Goal: Task Accomplishment & Management: Manage account settings

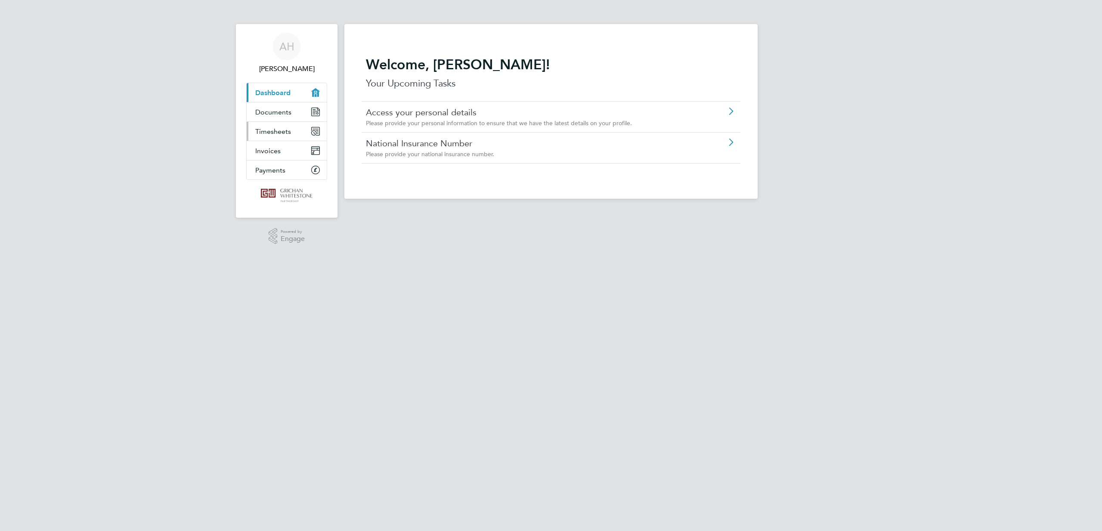
click at [255, 136] on span "Timesheets" at bounding box center [273, 131] width 36 height 8
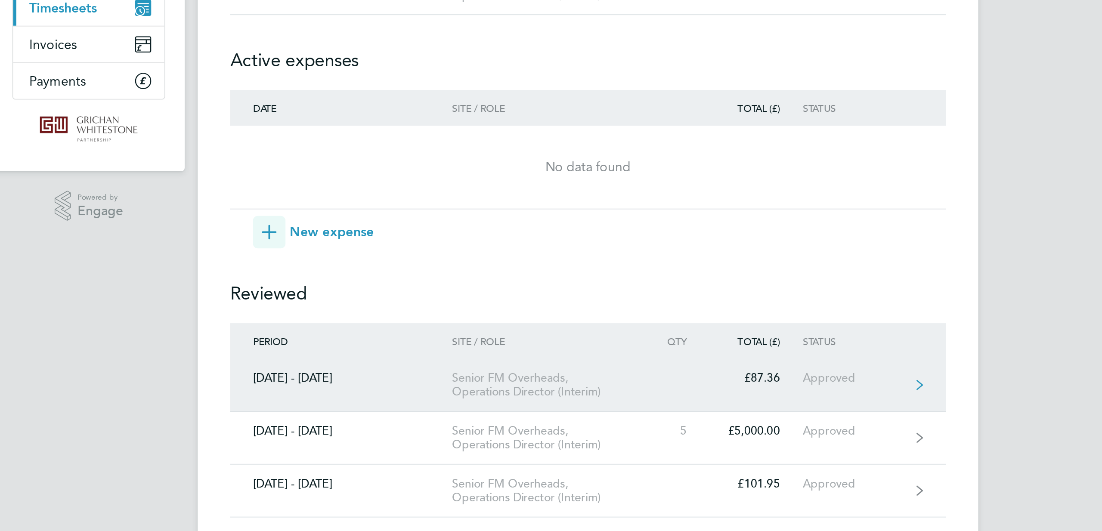
click at [479, 324] on div "Senior FM Overheads, Operations Director (Interim)" at bounding box center [528, 331] width 99 height 15
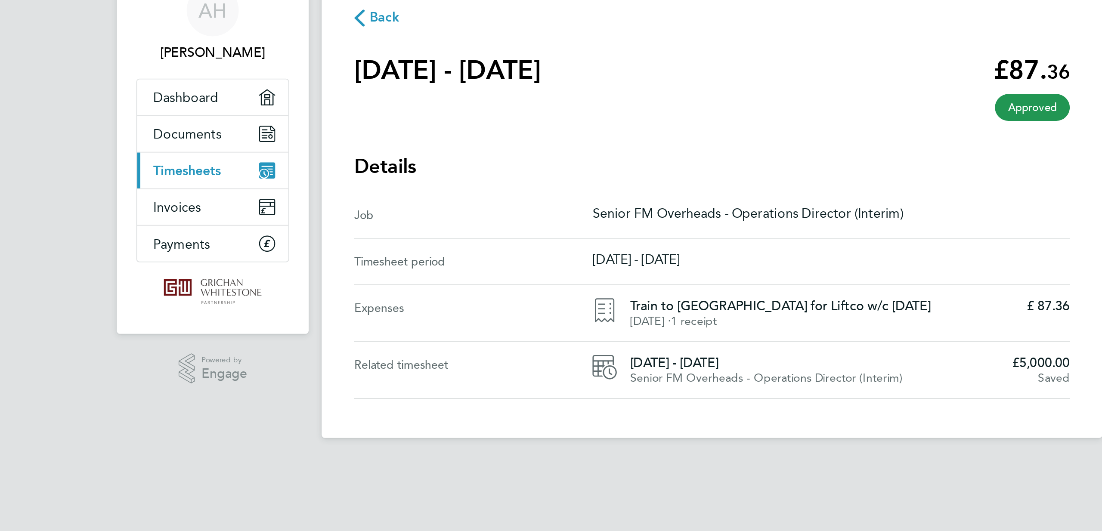
click at [362, 46] on span "Back" at bounding box center [374, 50] width 24 height 8
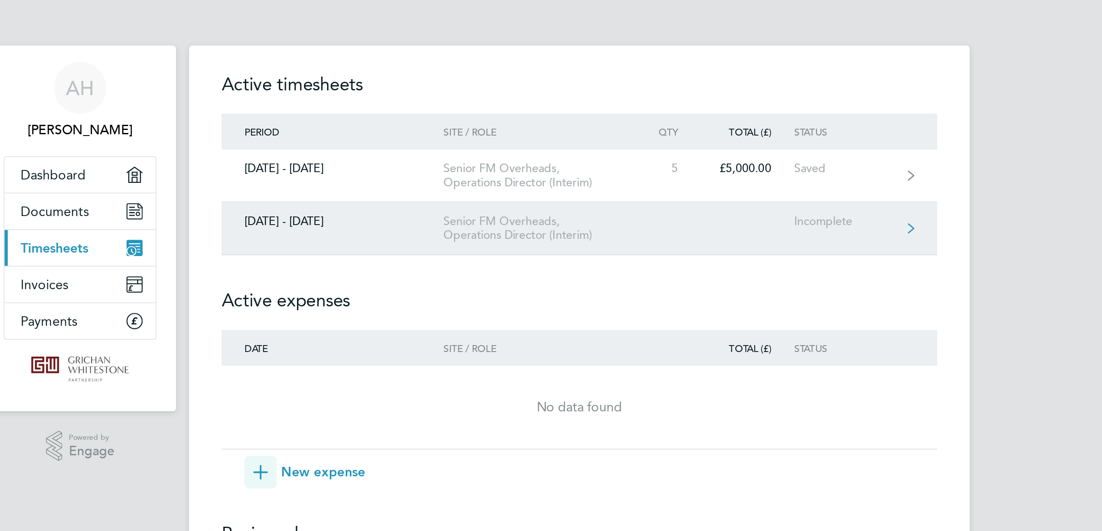
click at [430, 135] on link "[DATE] - [DATE] Senior FM Overheads, Operations Director (Interim) Incomplete" at bounding box center [551, 121] width 379 height 28
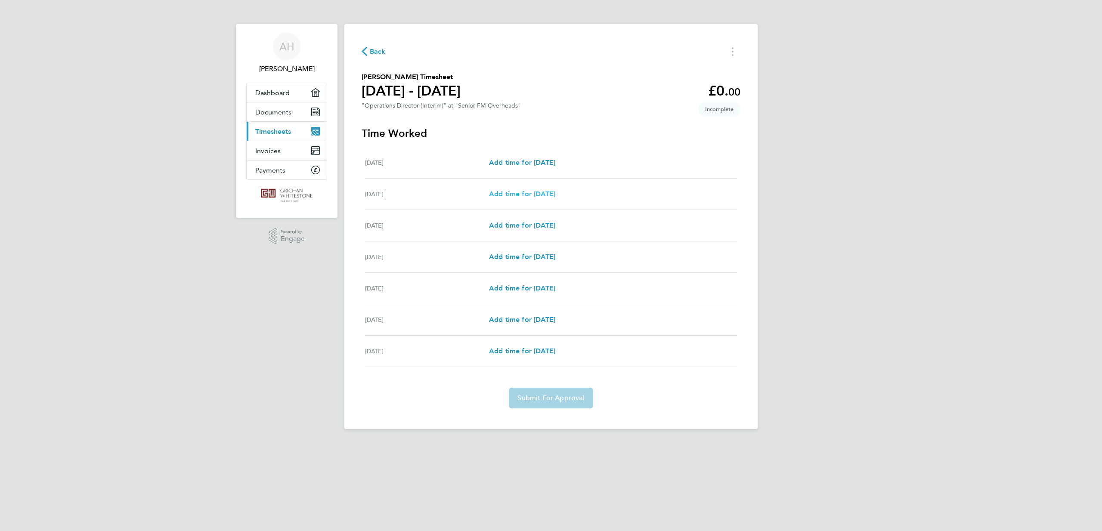
click at [524, 198] on span "Add time for [DATE]" at bounding box center [522, 194] width 66 height 8
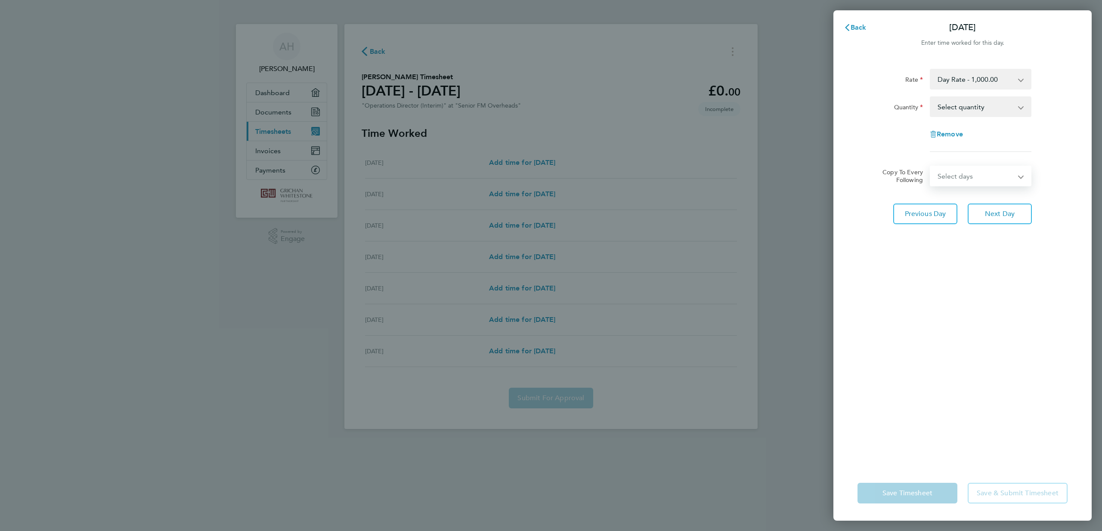
select select "WEEKDAY"
select select "[DATE]"
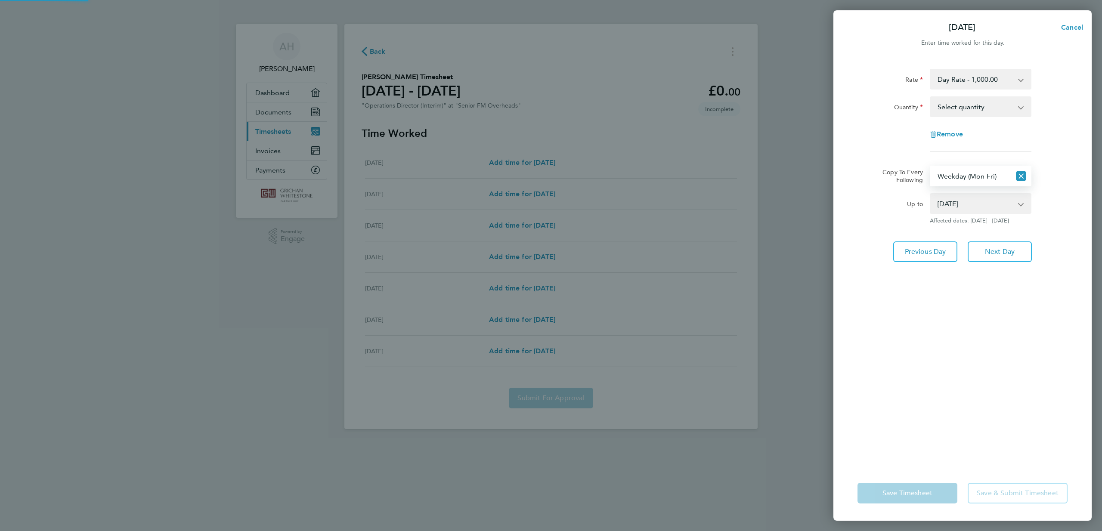
click at [1020, 115] on app-icon-cross-button at bounding box center [1025, 106] width 10 height 19
select select "1"
click at [890, 489] on span "Save Timesheet" at bounding box center [907, 493] width 50 height 9
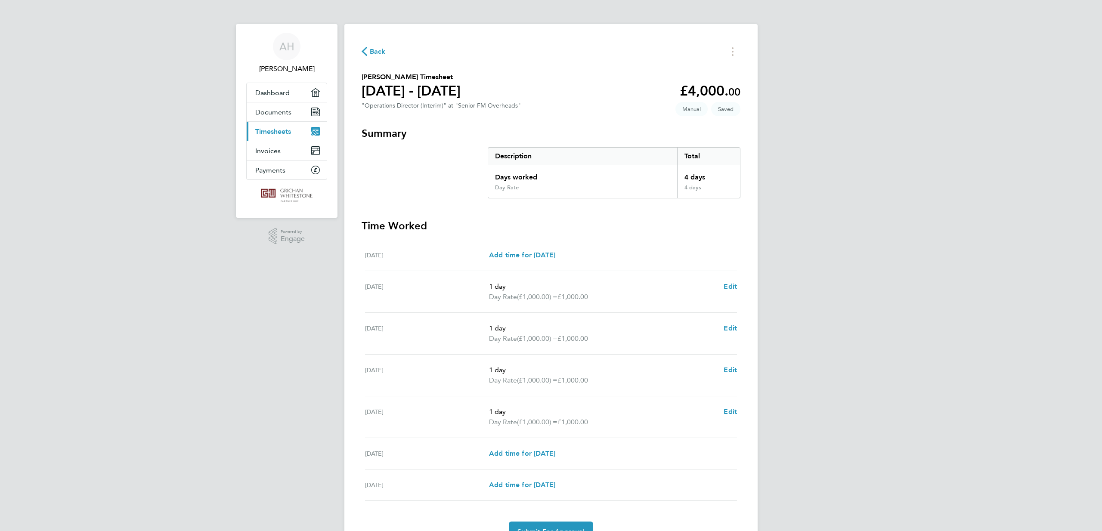
click at [377, 57] on span "Back" at bounding box center [378, 51] width 16 height 10
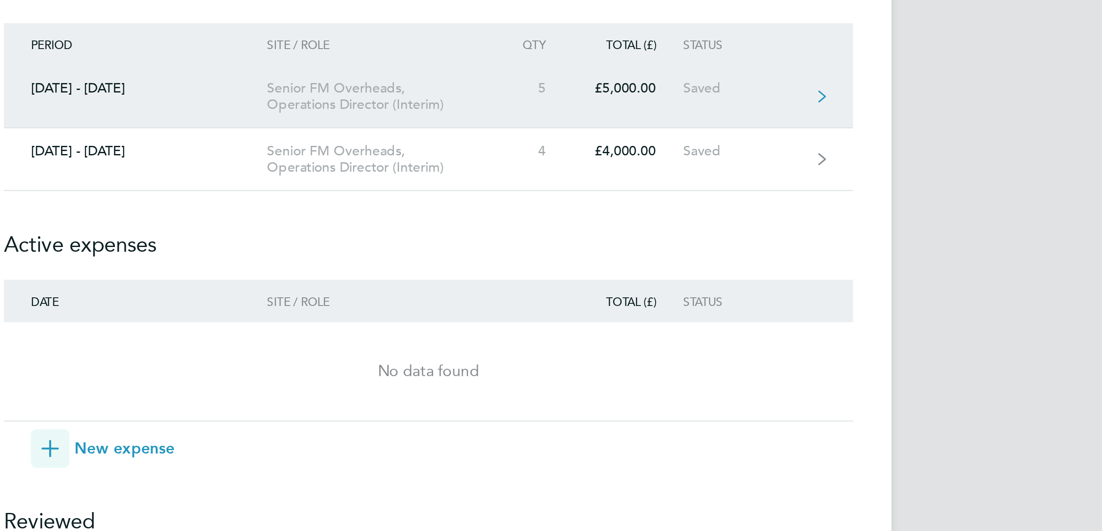
click at [362, 79] on link "[DATE] - [DATE] Senior FM Overheads, Operations Director (Interim) 5 £5,000.00 …" at bounding box center [551, 93] width 379 height 28
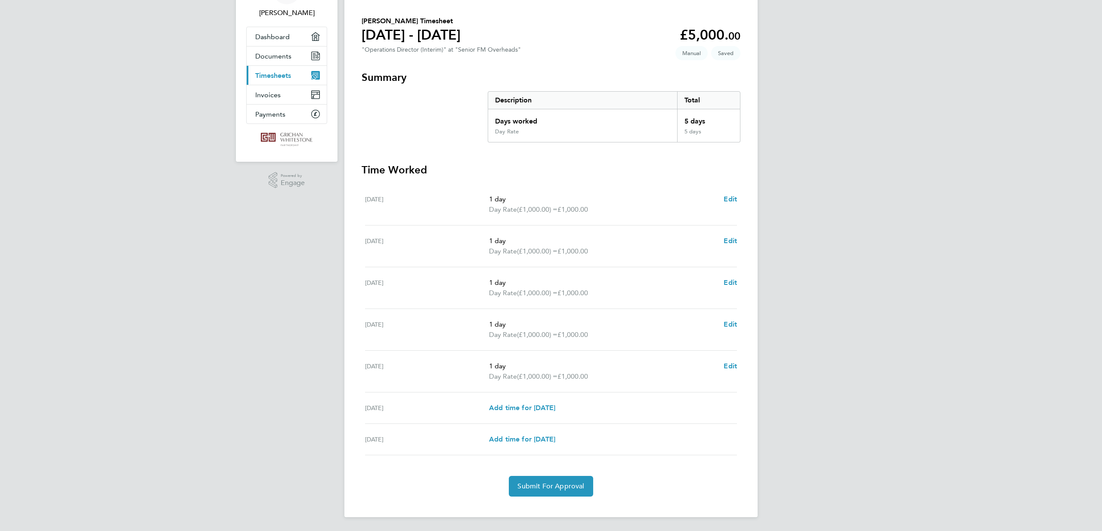
scroll to position [117, 0]
click at [551, 486] on span "Submit For Approval" at bounding box center [550, 486] width 67 height 9
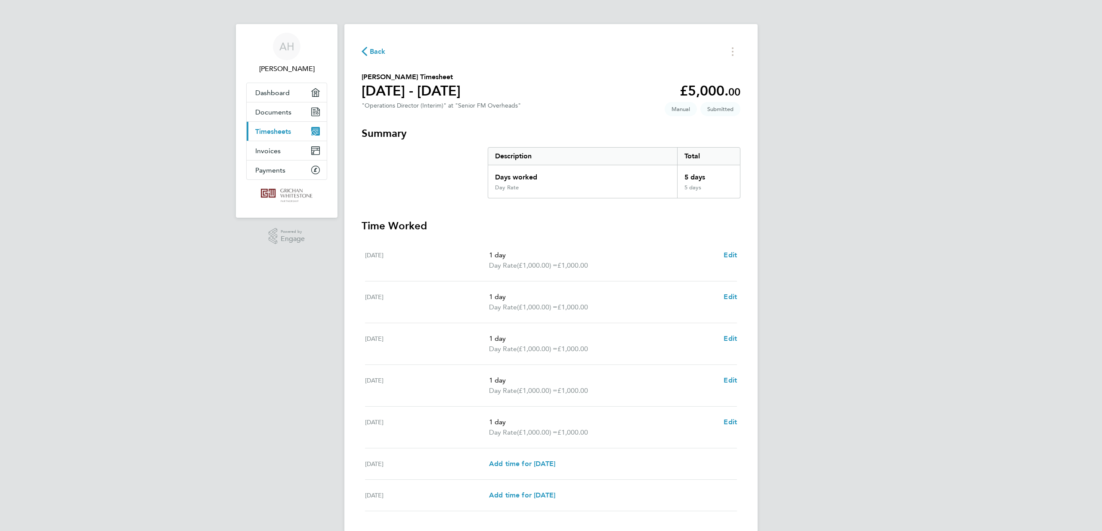
scroll to position [0, 0]
click at [376, 57] on span "Back" at bounding box center [378, 51] width 16 height 10
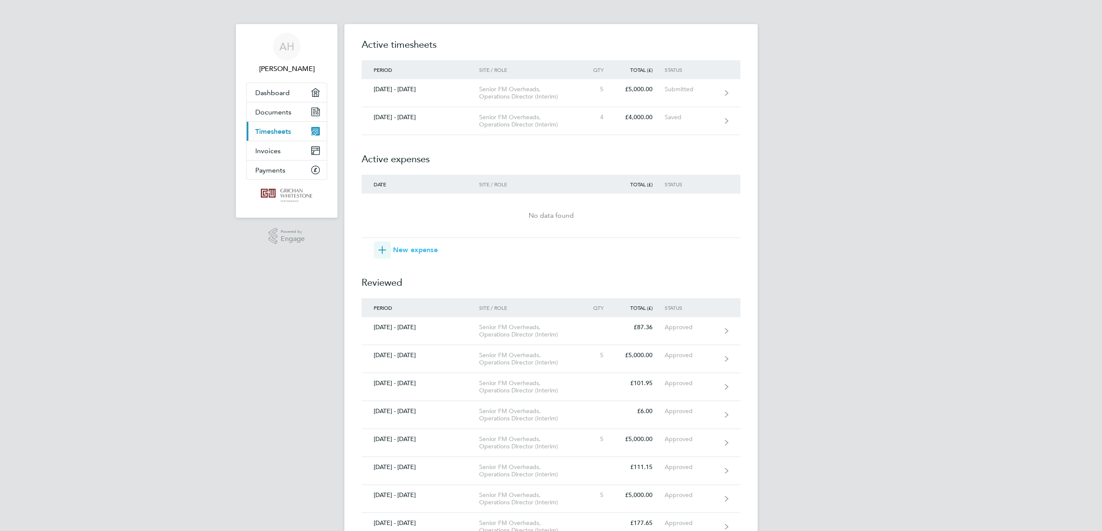
click at [429, 255] on span "New expense" at bounding box center [415, 250] width 45 height 10
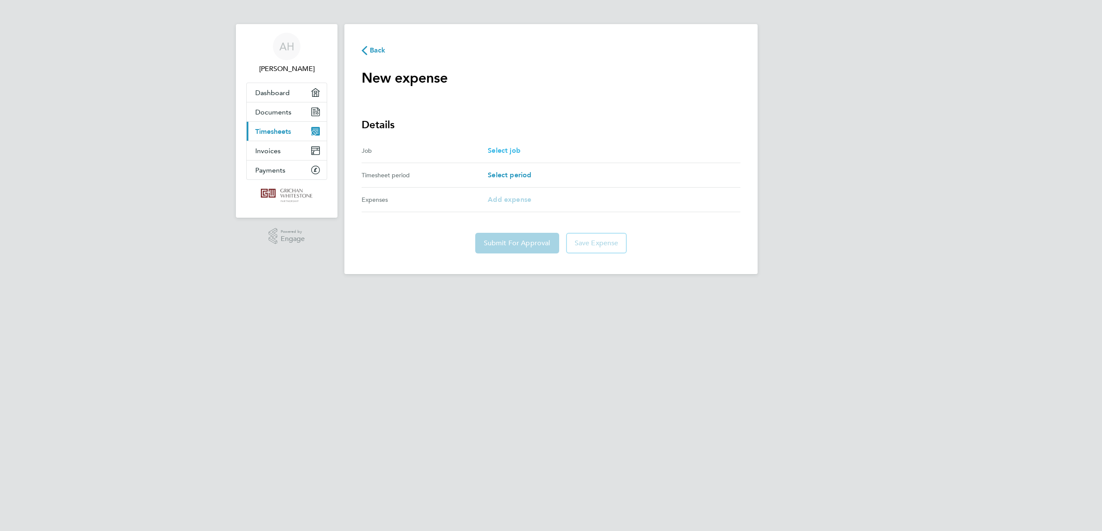
click at [508, 155] on span "Select job" at bounding box center [504, 150] width 33 height 8
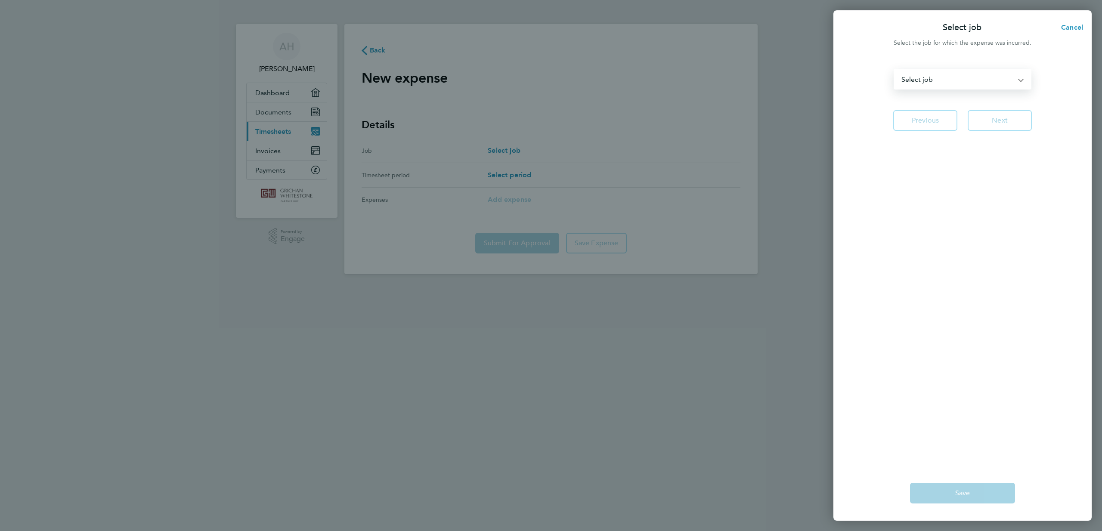
select select "180652"
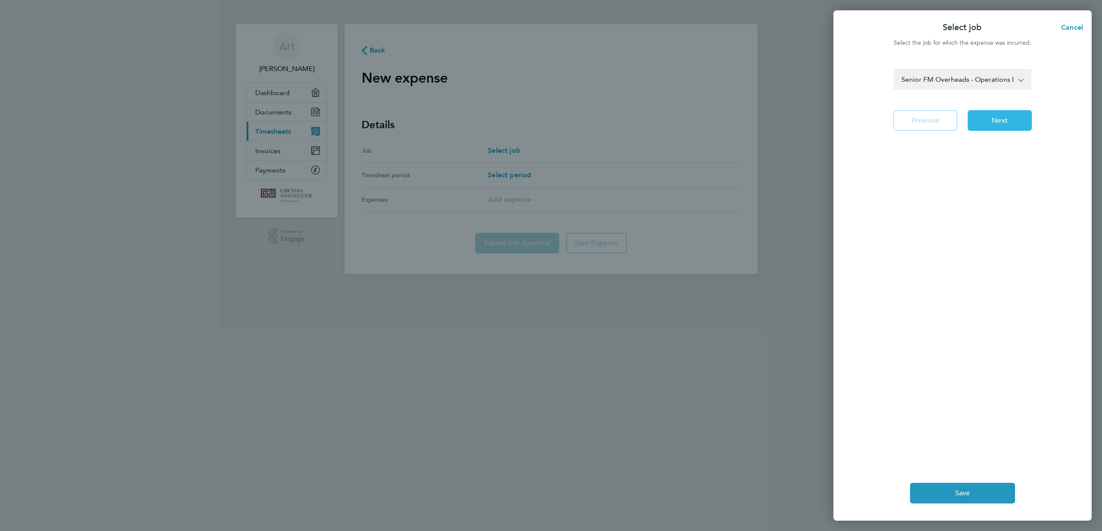
click at [995, 126] on button "Next" at bounding box center [1000, 120] width 64 height 21
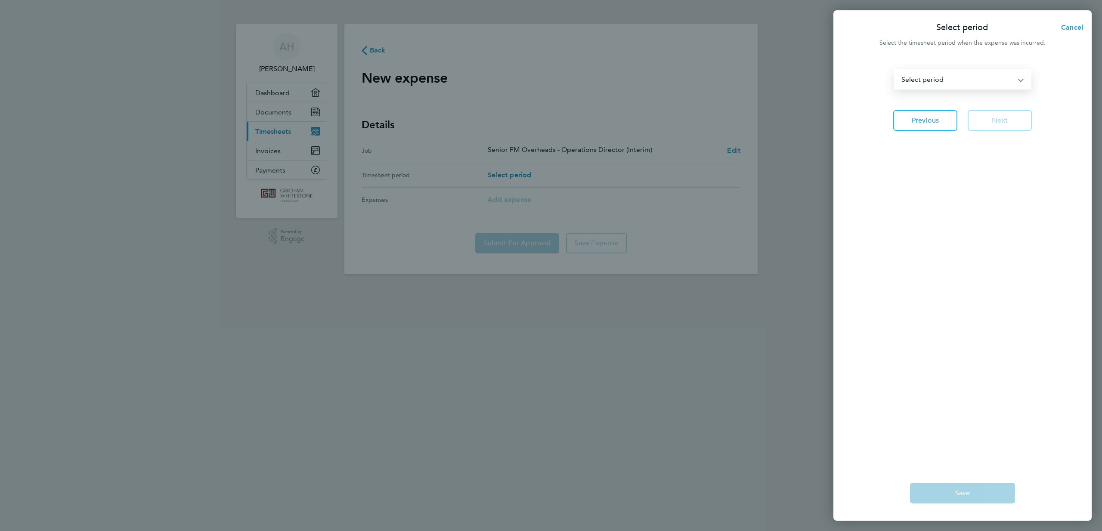
select select "91: Object"
click at [993, 125] on span "Next" at bounding box center [1000, 120] width 16 height 9
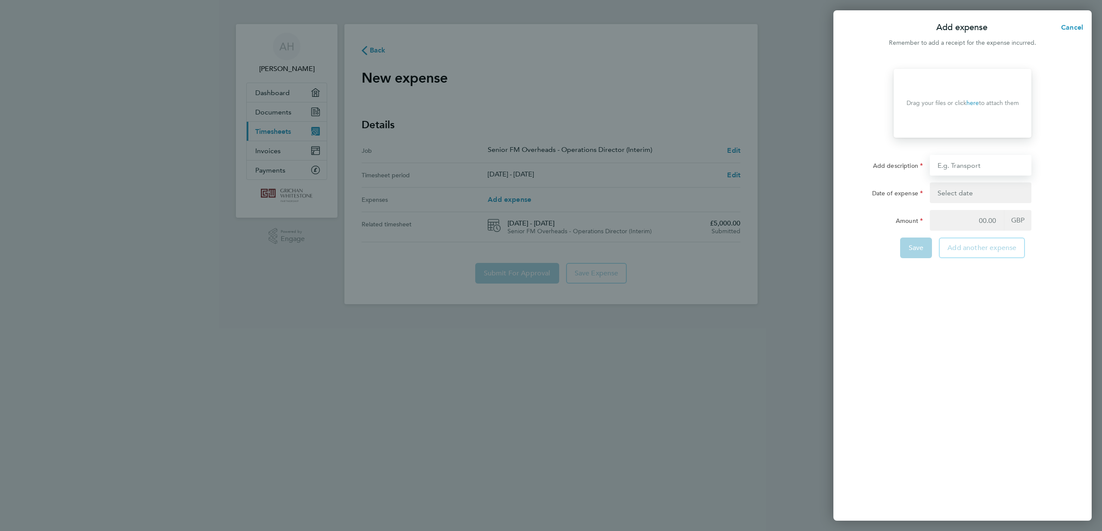
click at [968, 176] on input "Add description" at bounding box center [981, 165] width 102 height 21
type input "Tube for Liftco + SPV Meeting in [GEOGRAPHIC_DATA]"
click at [994, 203] on button "button" at bounding box center [981, 192] width 102 height 21
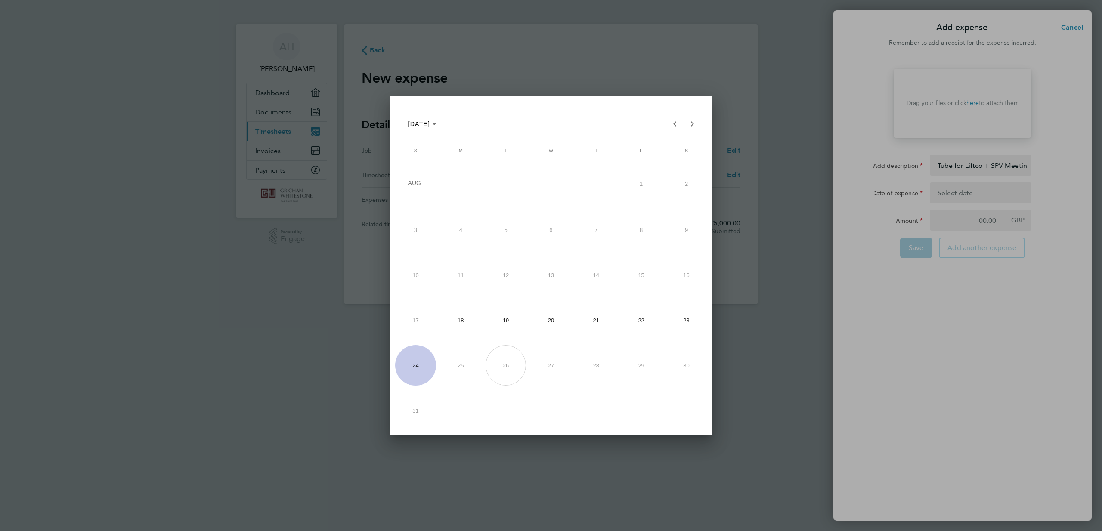
click at [589, 316] on span "21" at bounding box center [596, 320] width 40 height 40
type input "[DATE]"
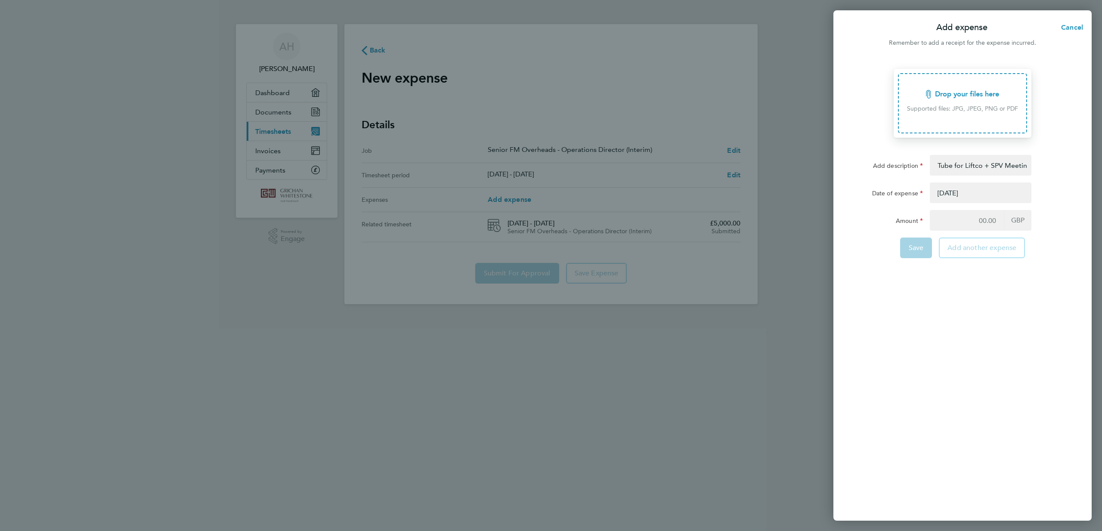
click at [798, 365] on div "Add expense Cancel Remember to add a receipt for the expense incurred. Drop you…" at bounding box center [551, 265] width 1102 height 531
click at [637, 387] on div "Add expense Cancel Remember to add a receipt for the expense incurred. Drop you…" at bounding box center [551, 265] width 1102 height 531
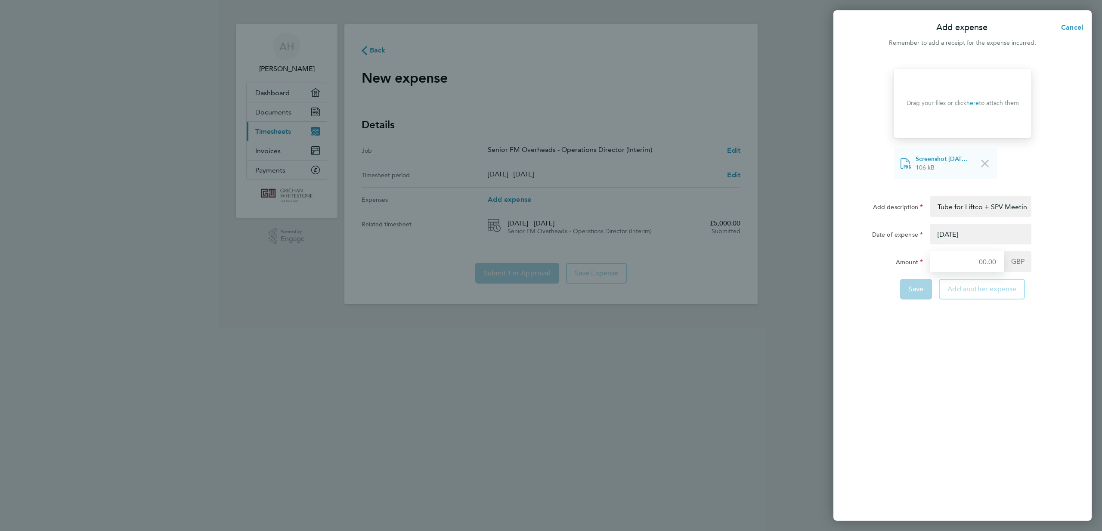
click at [972, 272] on input "Amount" at bounding box center [967, 261] width 74 height 21
type input "14.70"
click at [918, 294] on span "Save" at bounding box center [916, 289] width 15 height 9
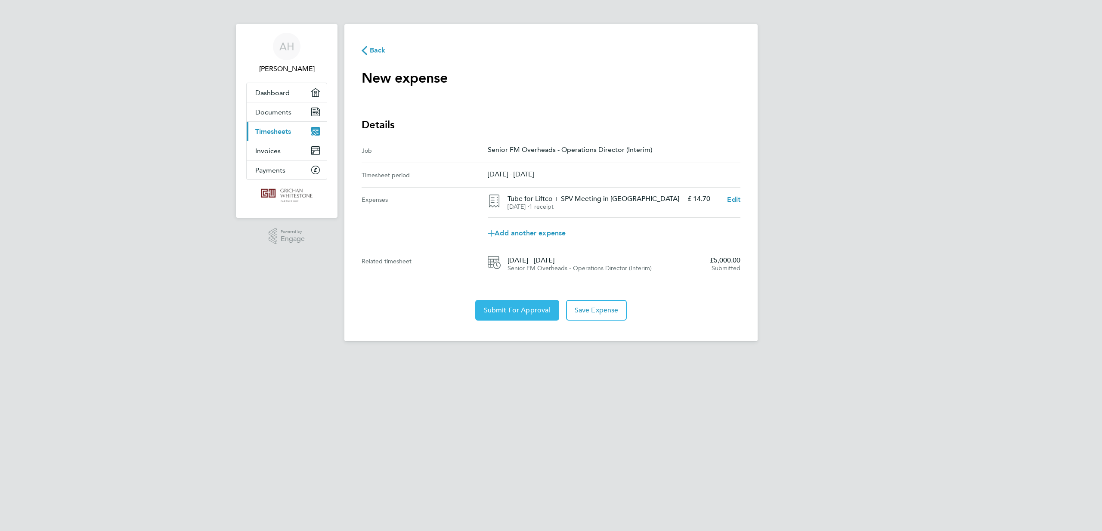
click at [517, 315] on span "Submit For Approval" at bounding box center [517, 310] width 67 height 9
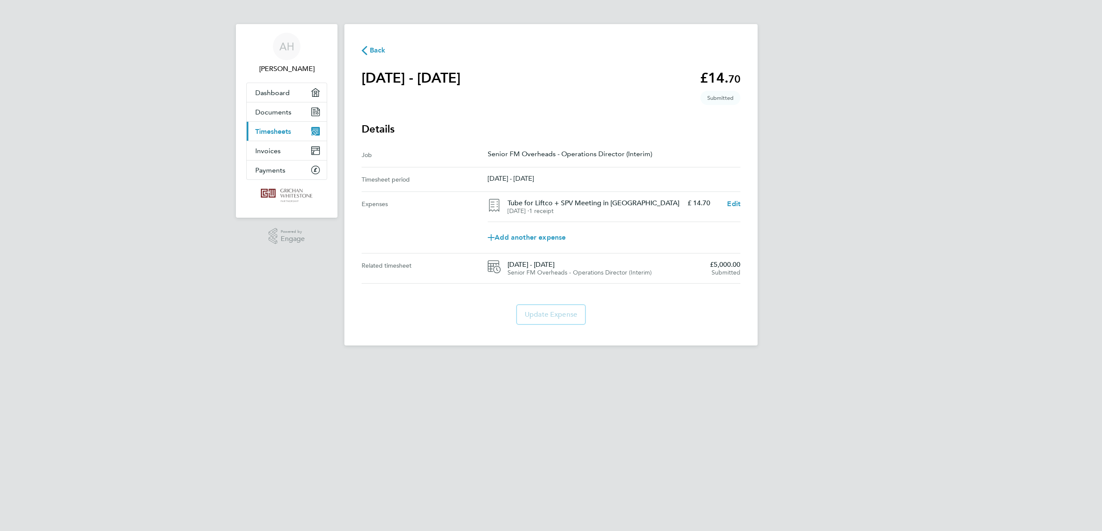
click at [367, 53] on icon "button" at bounding box center [365, 50] width 6 height 9
